Goal: Communication & Community: Answer question/provide support

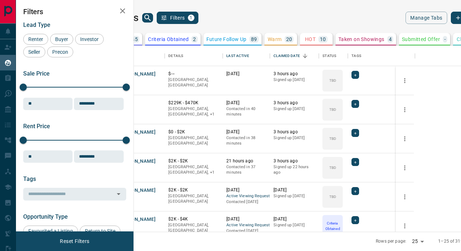
scroll to position [0, 177]
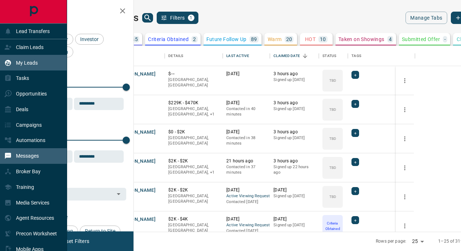
click at [34, 157] on p "Messages" at bounding box center [27, 156] width 23 height 6
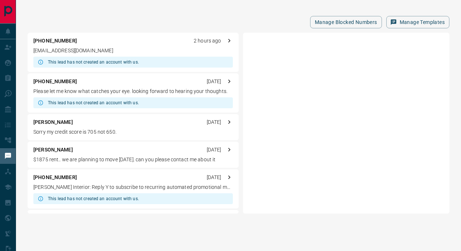
click at [142, 41] on div "[PHONE_NUMBER] 2 hours ago" at bounding box center [133, 41] width 200 height 8
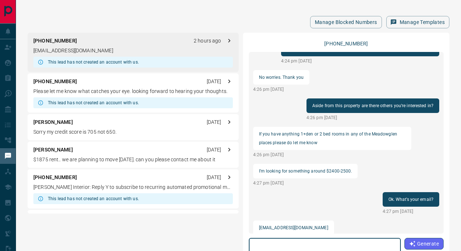
scroll to position [236, 0]
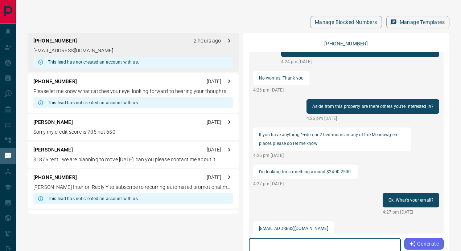
click at [299, 246] on textarea at bounding box center [325, 256] width 142 height 31
type textarea "*"
paste textarea "**********"
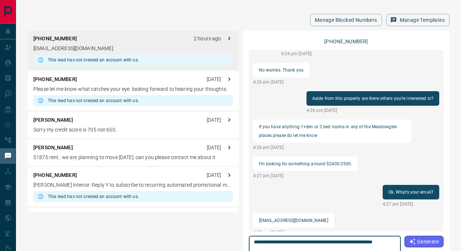
scroll to position [78, 0]
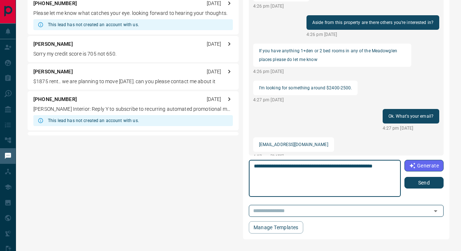
type textarea "**********"
click at [429, 180] on button "Send" at bounding box center [424, 183] width 39 height 12
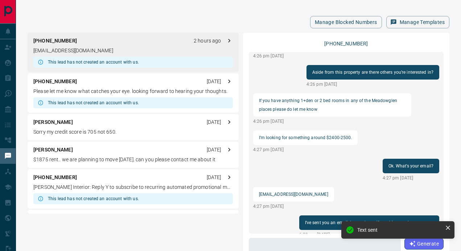
scroll to position [298, 0]
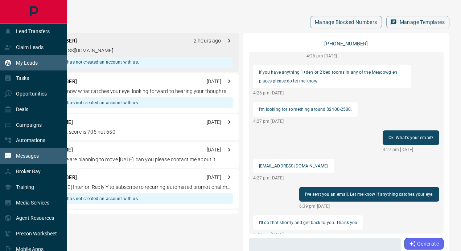
click at [22, 62] on p "My Leads" at bounding box center [27, 63] width 22 height 6
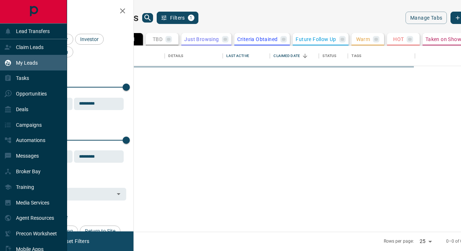
scroll to position [186, 318]
